Goal: Find specific page/section: Find specific page/section

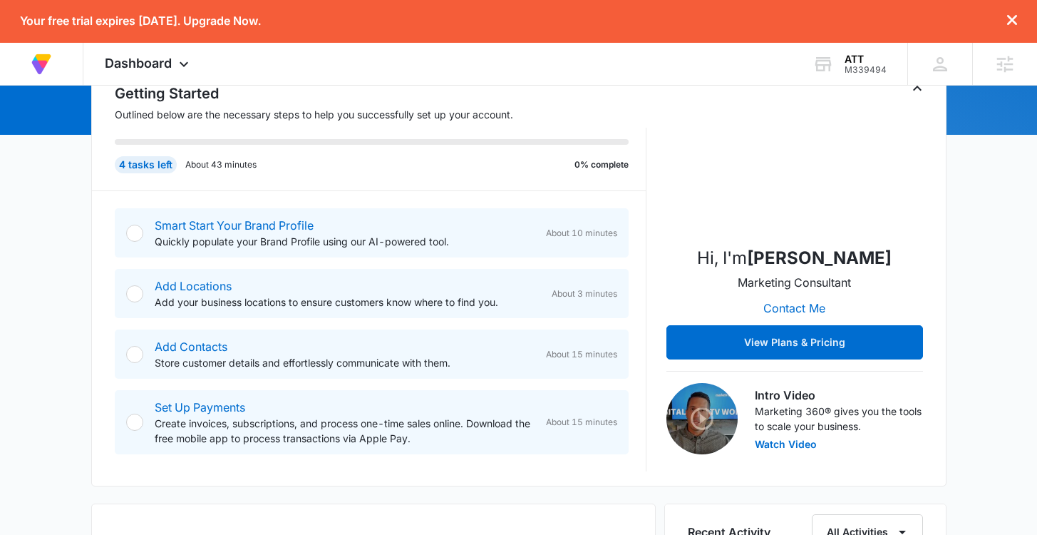
scroll to position [167, 0]
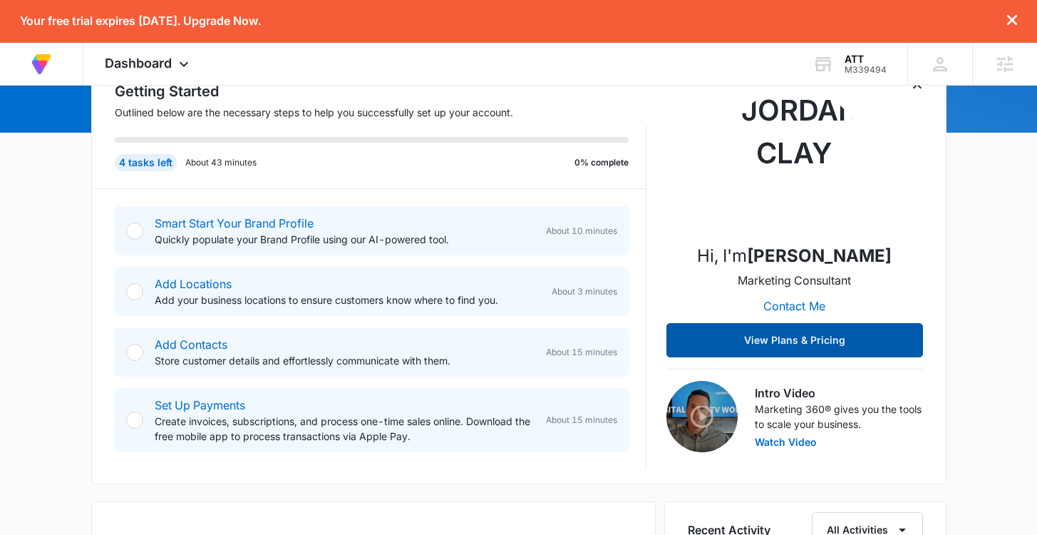
click at [734, 335] on button "View Plans & Pricing" at bounding box center [795, 340] width 257 height 34
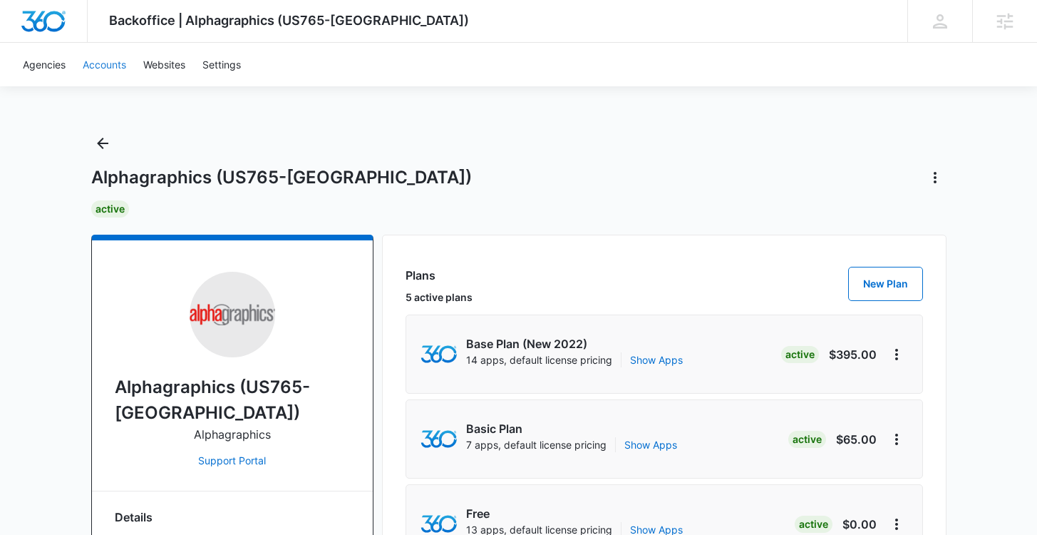
click at [115, 66] on link "Accounts" at bounding box center [104, 64] width 61 height 43
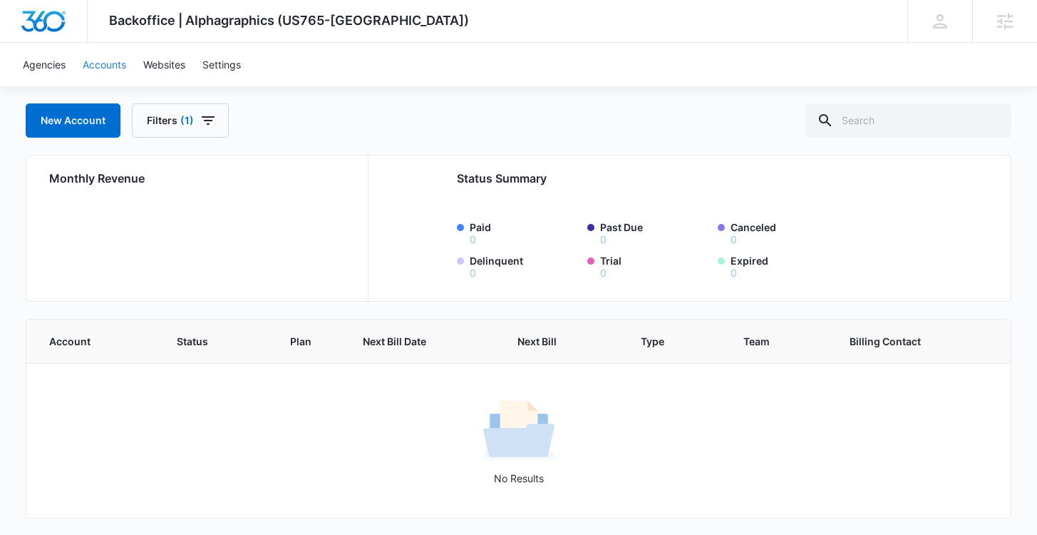
scroll to position [69, 0]
click at [210, 121] on icon "button" at bounding box center [208, 119] width 17 height 17
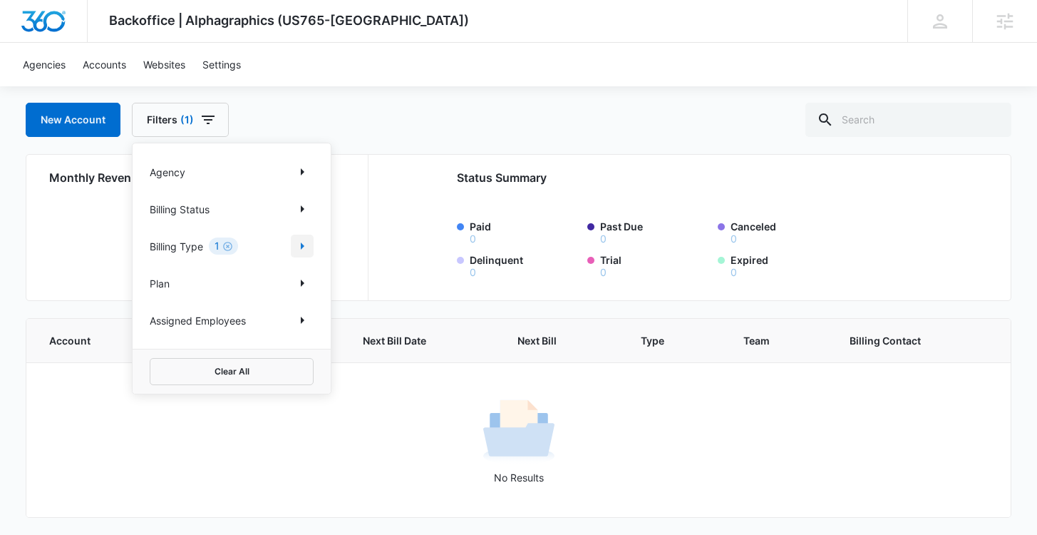
click at [301, 248] on icon "Show Billing Type filters" at bounding box center [303, 245] width 4 height 7
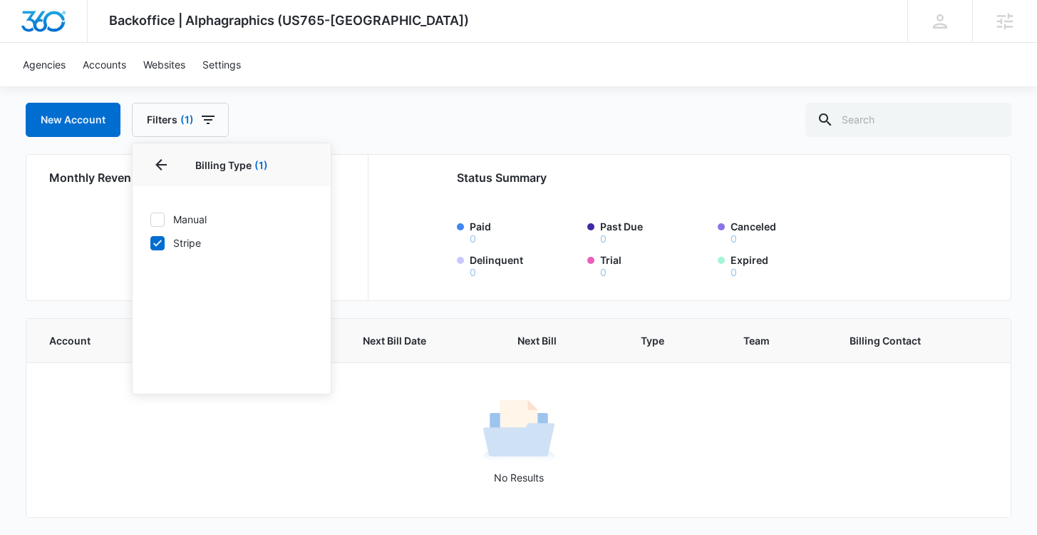
click at [154, 223] on icon at bounding box center [157, 219] width 13 height 13
click at [150, 220] on input "Manual" at bounding box center [150, 219] width 1 height 1
checkbox input "true"
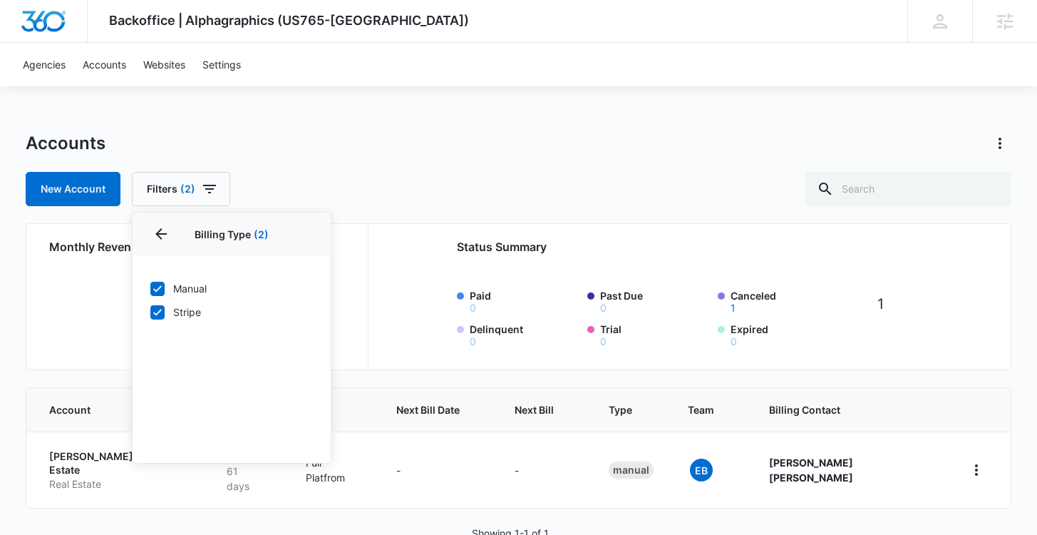
click at [465, 150] on div "Accounts" at bounding box center [518, 143] width 985 height 23
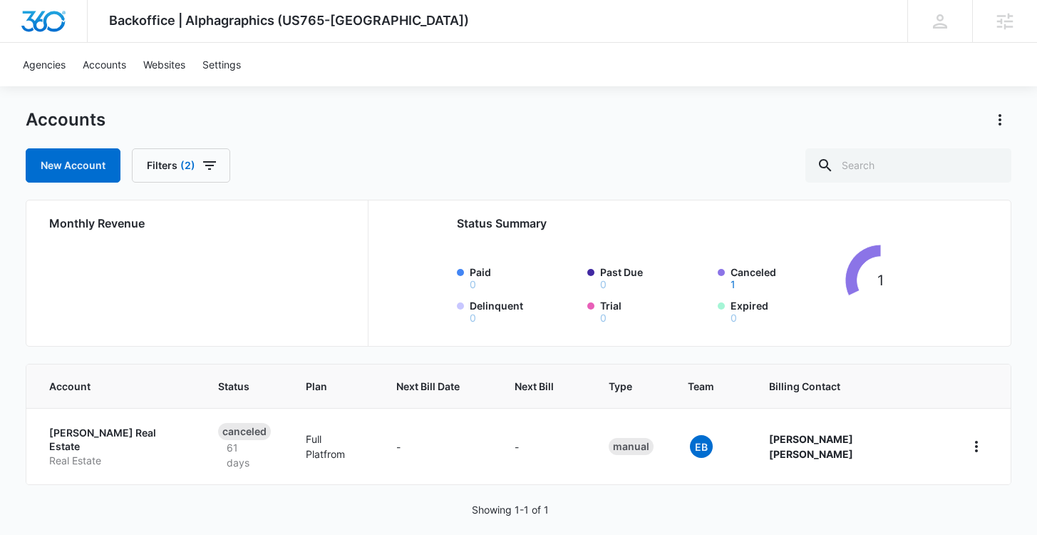
scroll to position [25, 0]
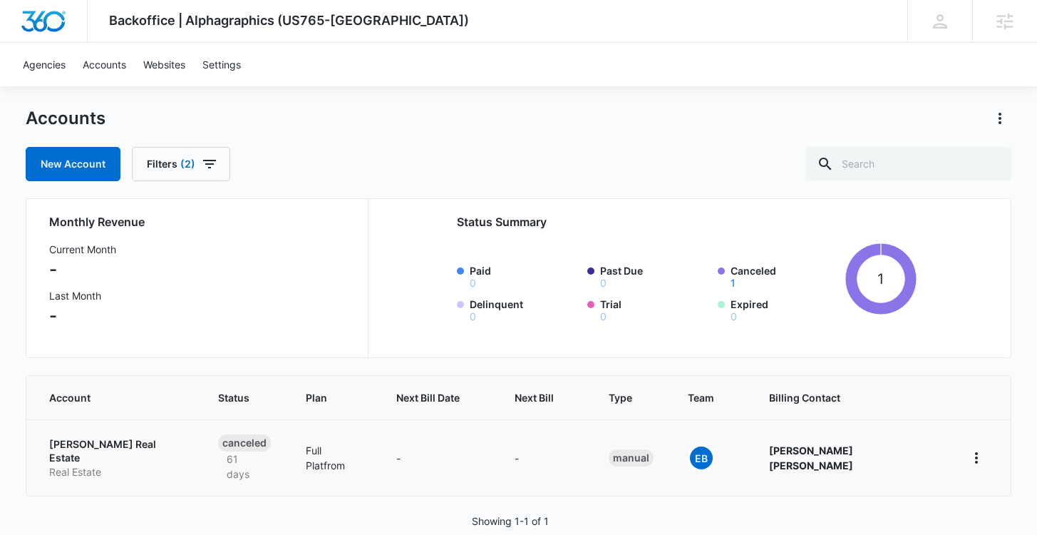
click at [109, 447] on p "[PERSON_NAME] Real Estate" at bounding box center [116, 451] width 134 height 28
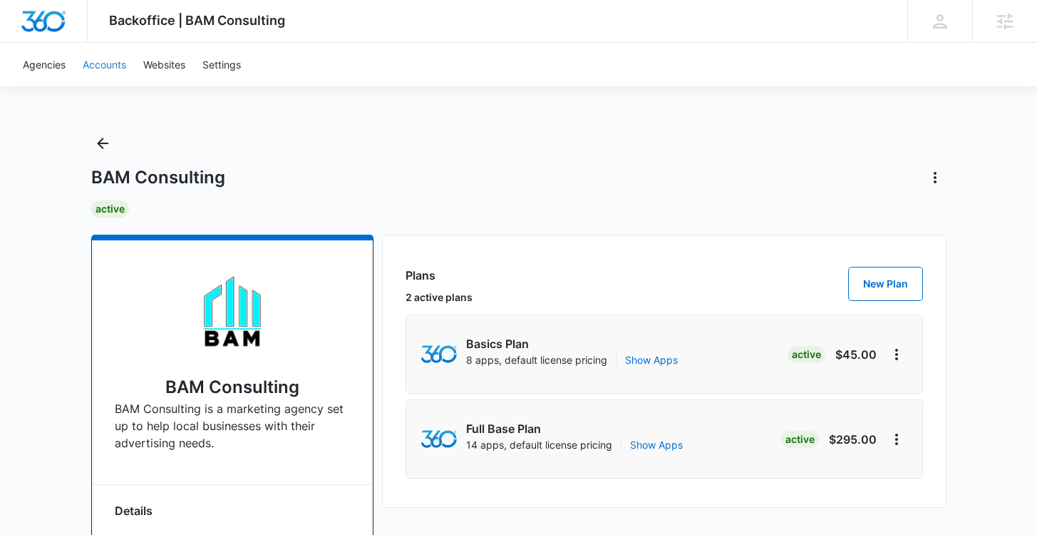
click at [110, 65] on link "Accounts" at bounding box center [104, 64] width 61 height 43
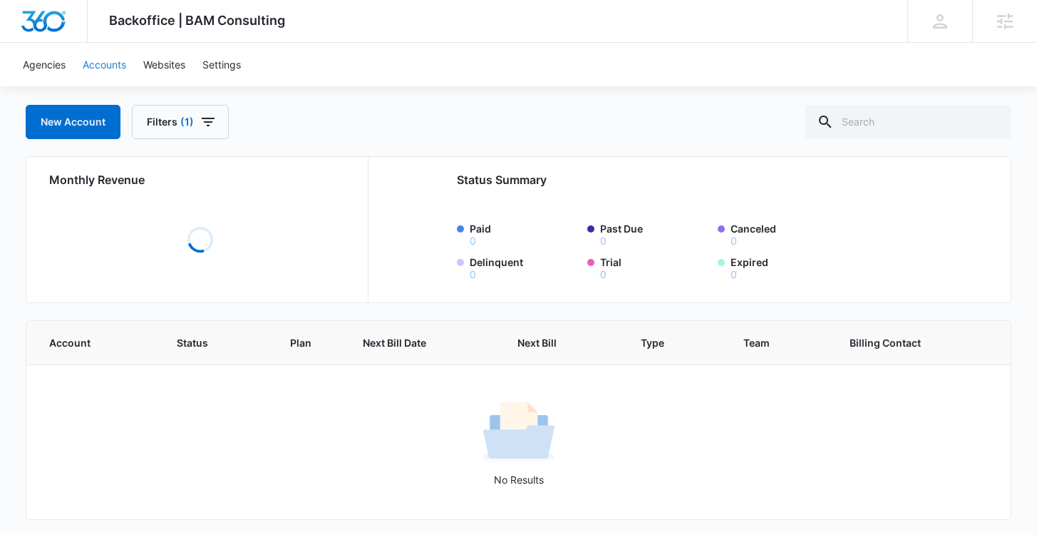
scroll to position [69, 0]
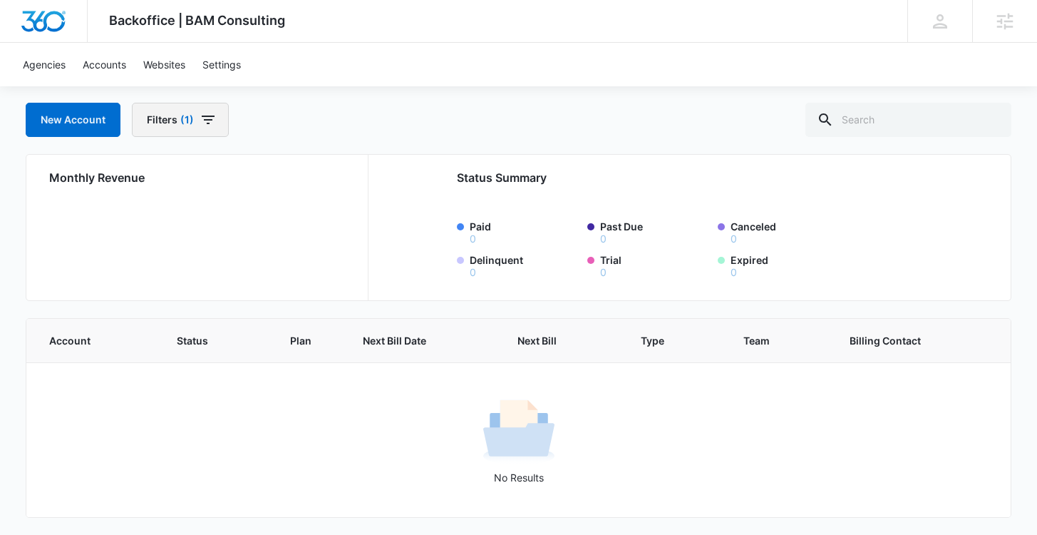
click at [214, 132] on button "Filters (1)" at bounding box center [180, 120] width 97 height 34
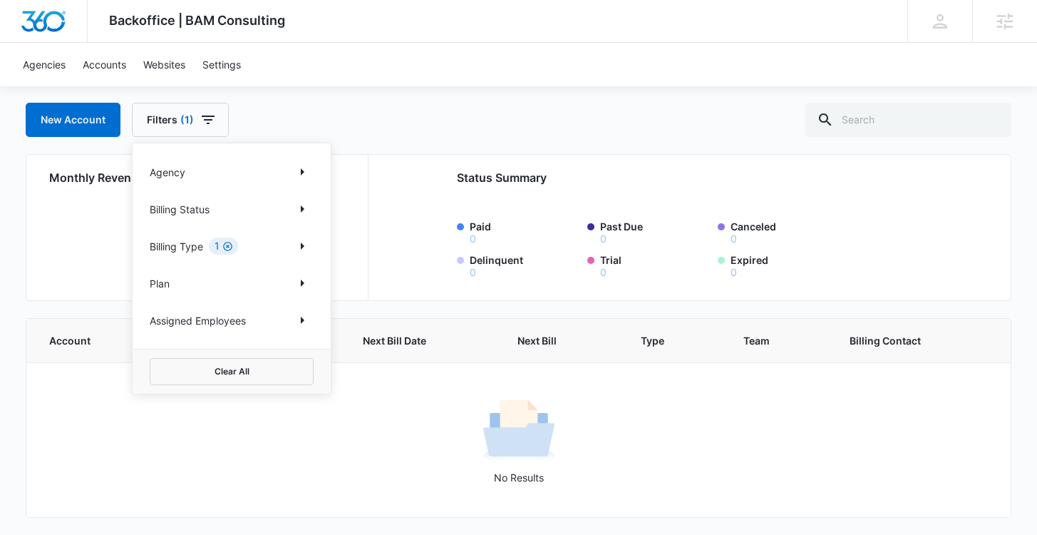
click at [223, 247] on icon "Clear" at bounding box center [227, 246] width 11 height 11
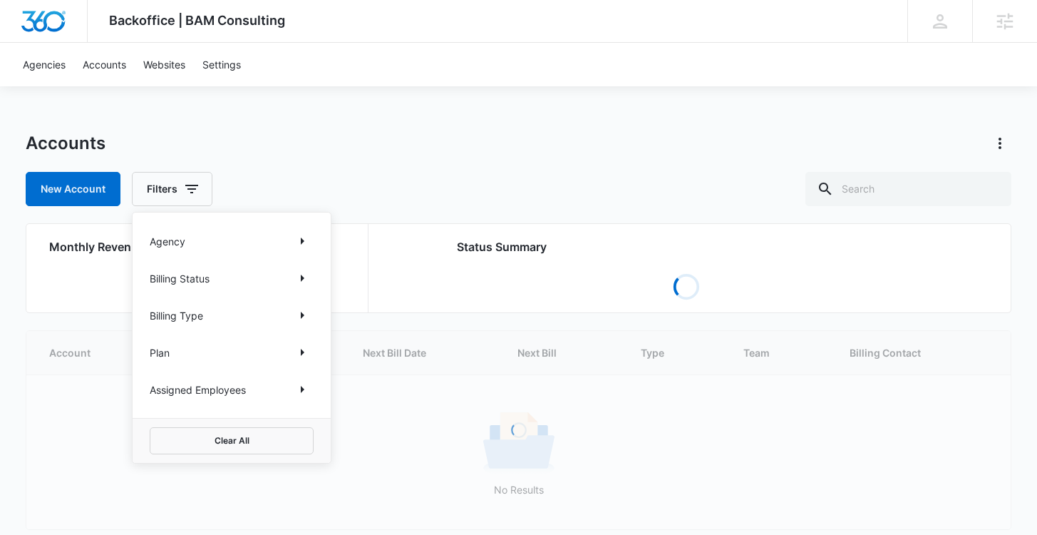
click at [356, 153] on div "Accounts" at bounding box center [518, 143] width 985 height 23
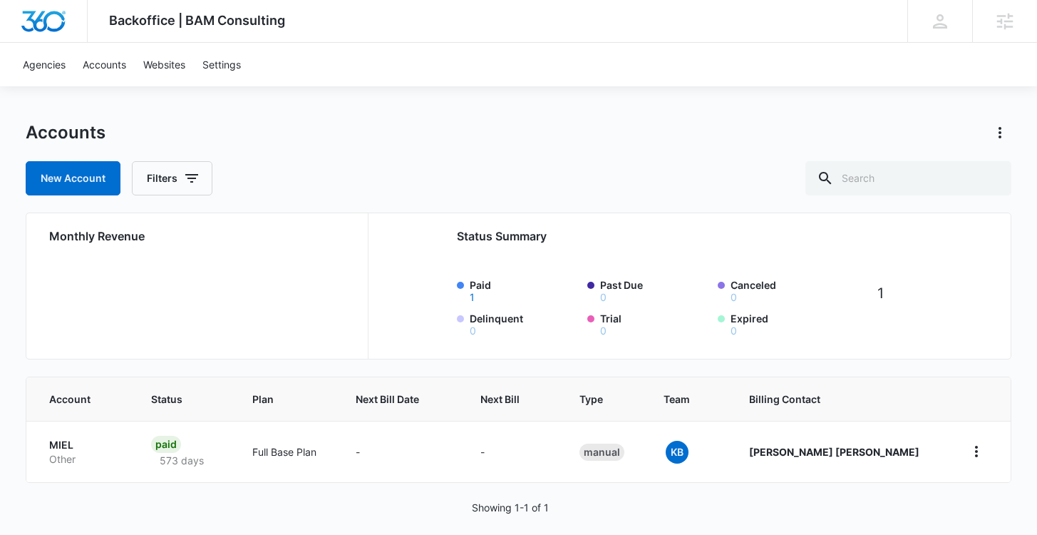
scroll to position [25, 0]
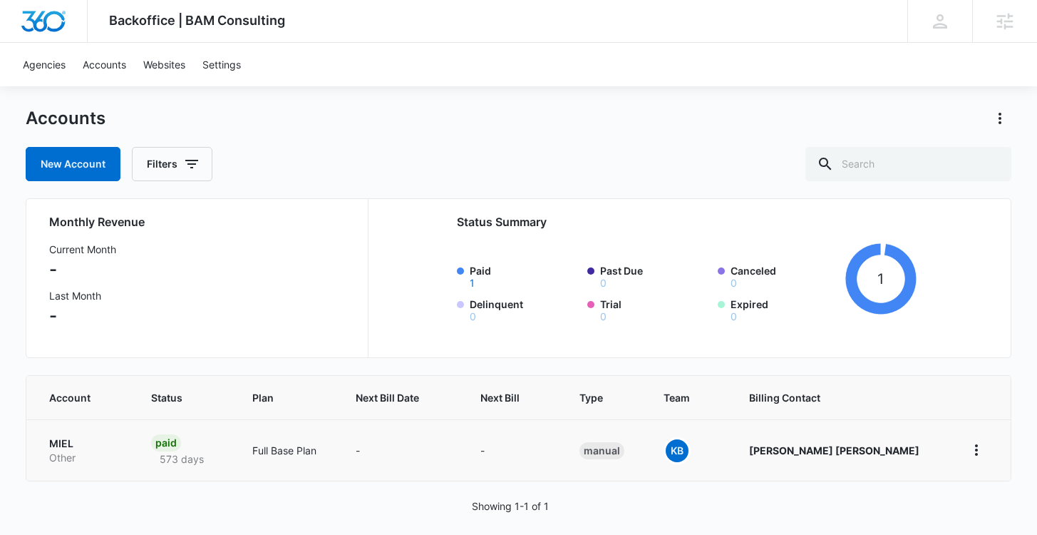
click at [59, 444] on p "MIEL" at bounding box center [83, 443] width 68 height 14
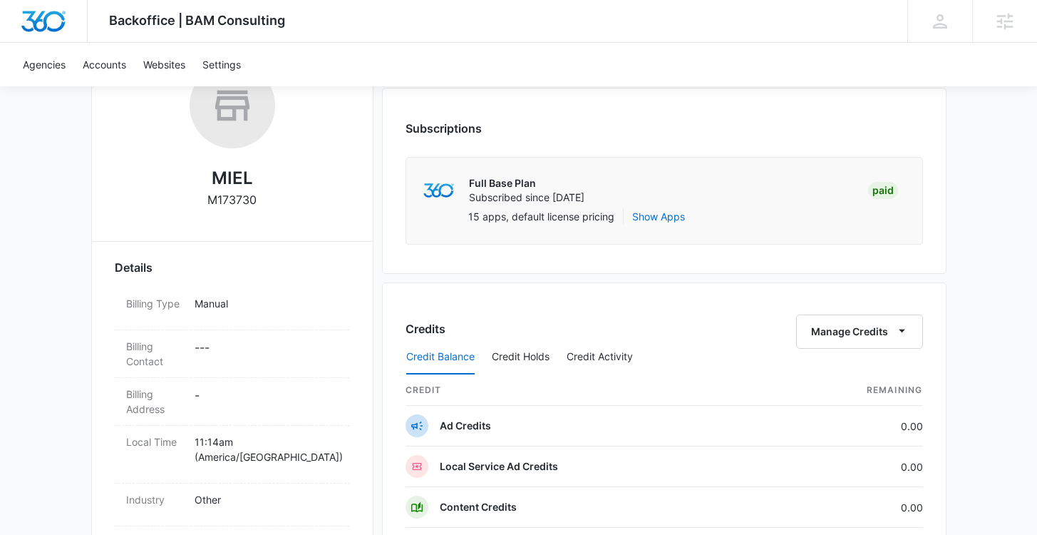
scroll to position [309, 0]
